Goal: Information Seeking & Learning: Find specific fact

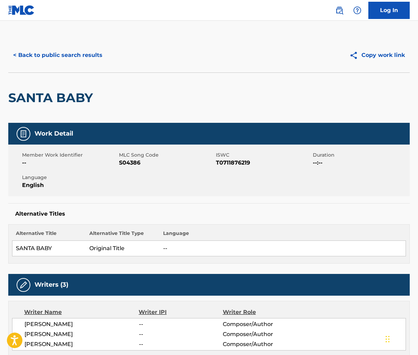
click at [70, 66] on div "< Back to public search results Copy work link" at bounding box center [209, 55] width 402 height 35
click at [69, 58] on button "< Back to public search results" at bounding box center [57, 55] width 99 height 17
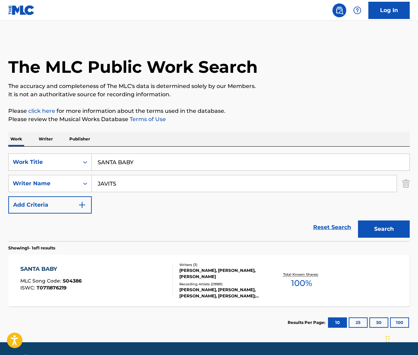
drag, startPoint x: 179, startPoint y: 165, endPoint x: -1, endPoint y: 117, distance: 186.1
click at [0, 117] on html "Accessibility Screen-Reader Guide, Feedback, and Issue Reporting | New window C…" at bounding box center [209, 177] width 418 height 355
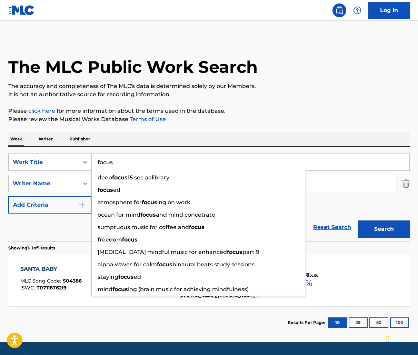
type input "focus"
click at [303, 137] on div "Work Writer Publisher" at bounding box center [209, 139] width 402 height 14
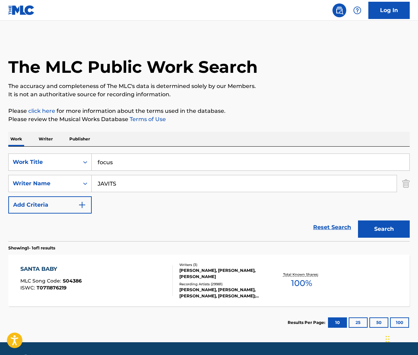
drag, startPoint x: 209, startPoint y: 184, endPoint x: -1, endPoint y: 168, distance: 210.7
click at [0, 168] on html "Accessibility Screen-Reader Guide, Feedback, and Issue Reporting | New window C…" at bounding box center [209, 177] width 418 height 355
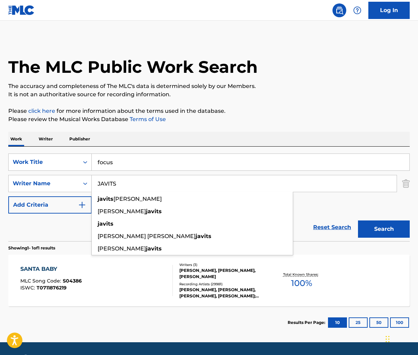
paste input "SANTA BABY"
click at [358, 221] on button "Search" at bounding box center [384, 229] width 52 height 17
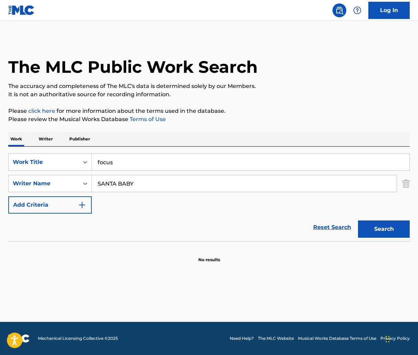
drag, startPoint x: 163, startPoint y: 188, endPoint x: -1, endPoint y: 155, distance: 166.6
click at [0, 155] on html "Accessibility Screen-Reader Guide, Feedback, and Issue Reporting | New window C…" at bounding box center [209, 177] width 418 height 355
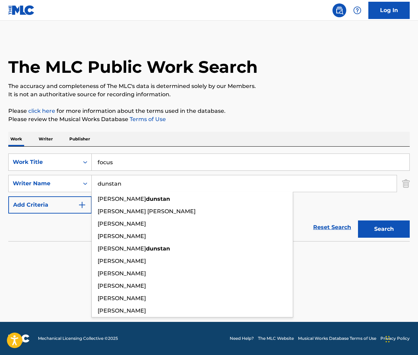
type input "dunstan"
click at [358, 221] on button "Search" at bounding box center [384, 229] width 52 height 17
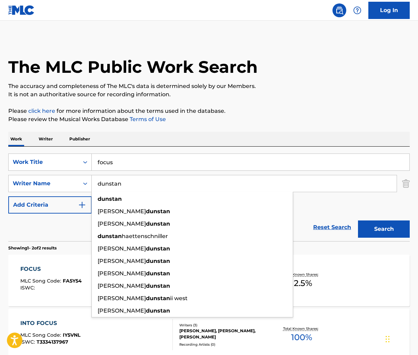
click at [11, 237] on div "Reset Search Search" at bounding box center [209, 228] width 402 height 28
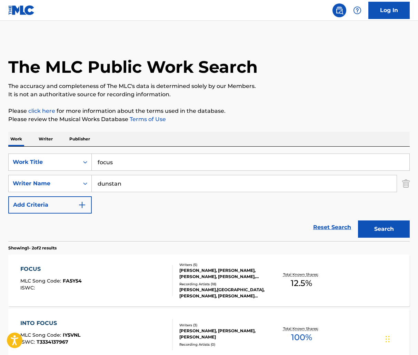
click at [146, 274] on div "FOCUS MLC Song Code : FA5Y54 ISWC :" at bounding box center [96, 280] width 153 height 31
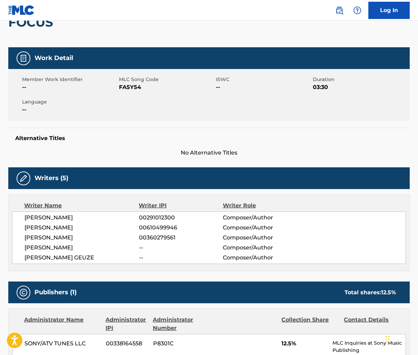
scroll to position [76, 0]
